Goal: Navigation & Orientation: Find specific page/section

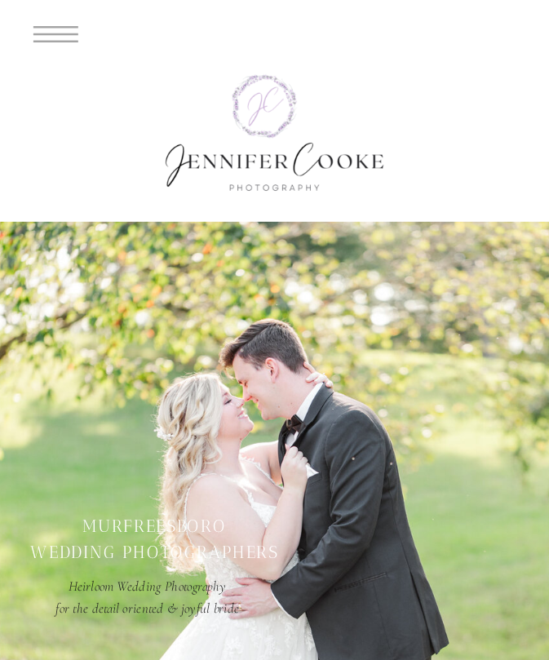
click at [274, 34] on div at bounding box center [281, 34] width 562 height 68
click at [55, 34] on icon at bounding box center [55, 34] width 45 height 16
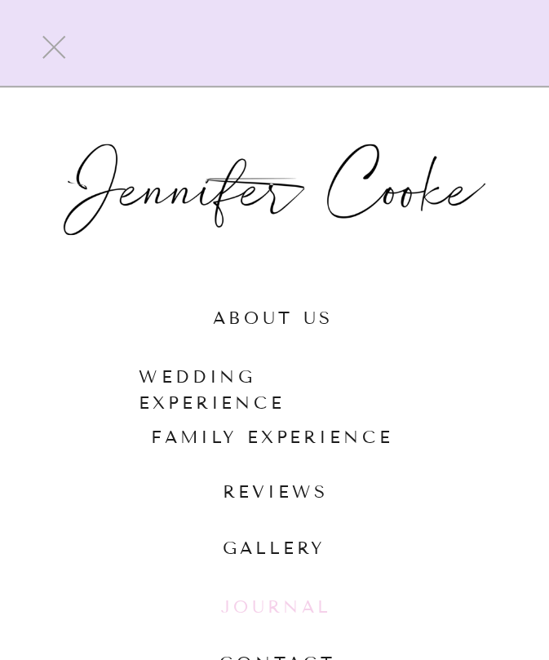
click at [275, 608] on nav "Journal" at bounding box center [275, 608] width 108 height 31
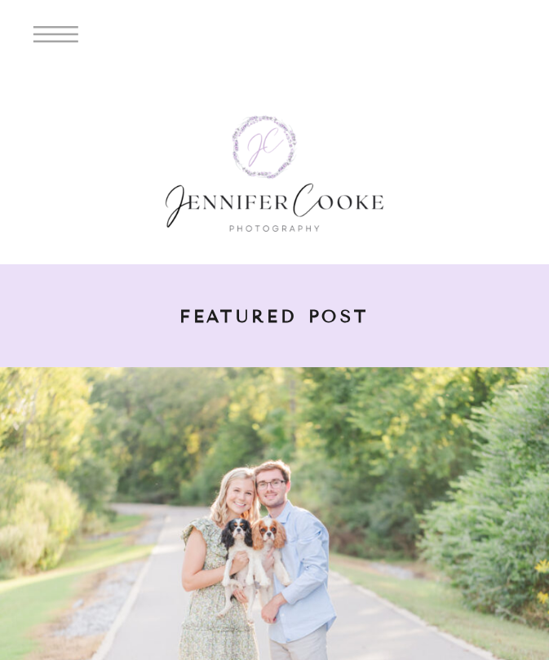
click at [274, 315] on b "featured post" at bounding box center [274, 316] width 190 height 22
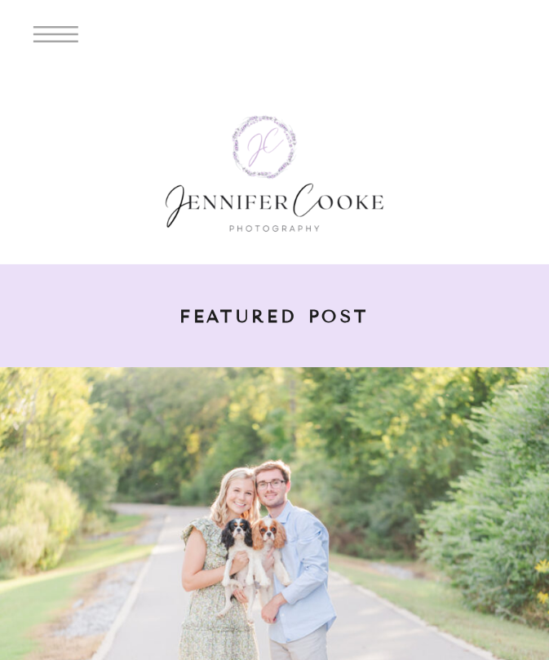
click at [274, 315] on b "featured post" at bounding box center [274, 316] width 190 height 22
click at [55, 34] on icon at bounding box center [55, 34] width 45 height 16
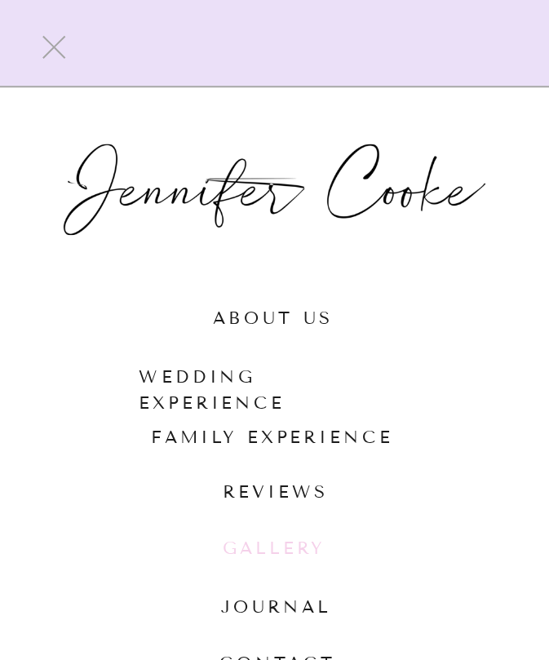
click at [275, 546] on nav "gallery" at bounding box center [275, 547] width 104 height 24
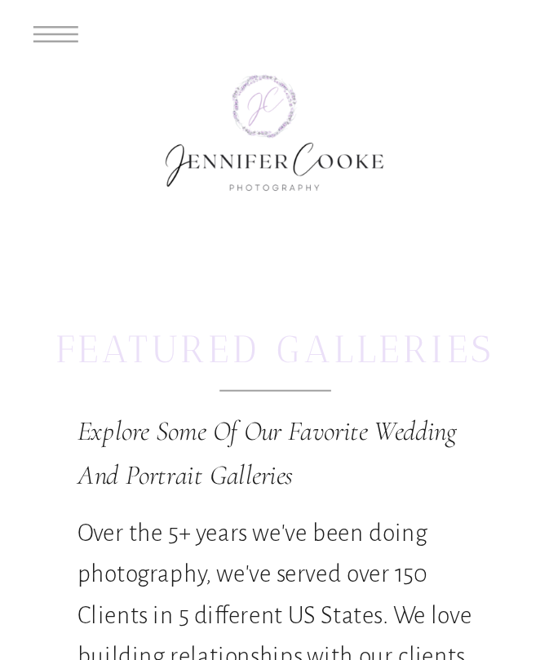
click at [55, 34] on icon at bounding box center [55, 34] width 45 height 16
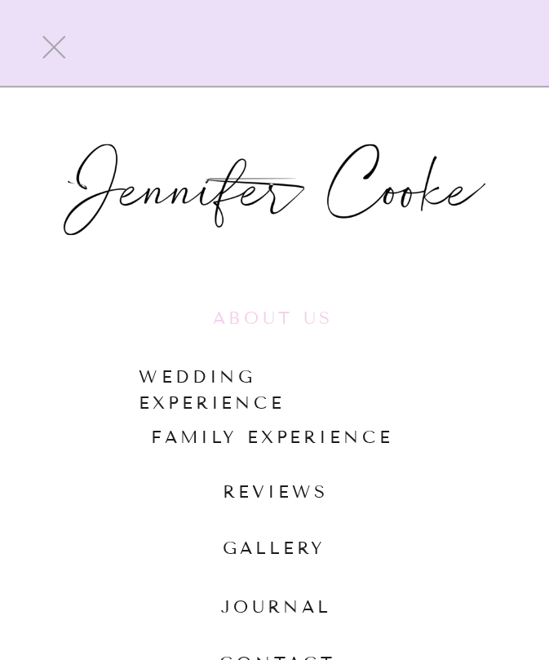
click at [275, 320] on nav "AbOUt us" at bounding box center [276, 319] width 126 height 29
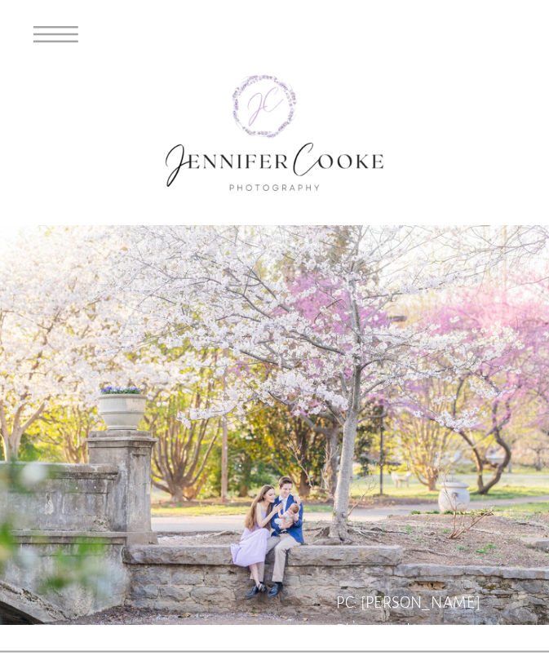
click at [55, 34] on icon at bounding box center [55, 34] width 45 height 16
